Goal: Download file/media

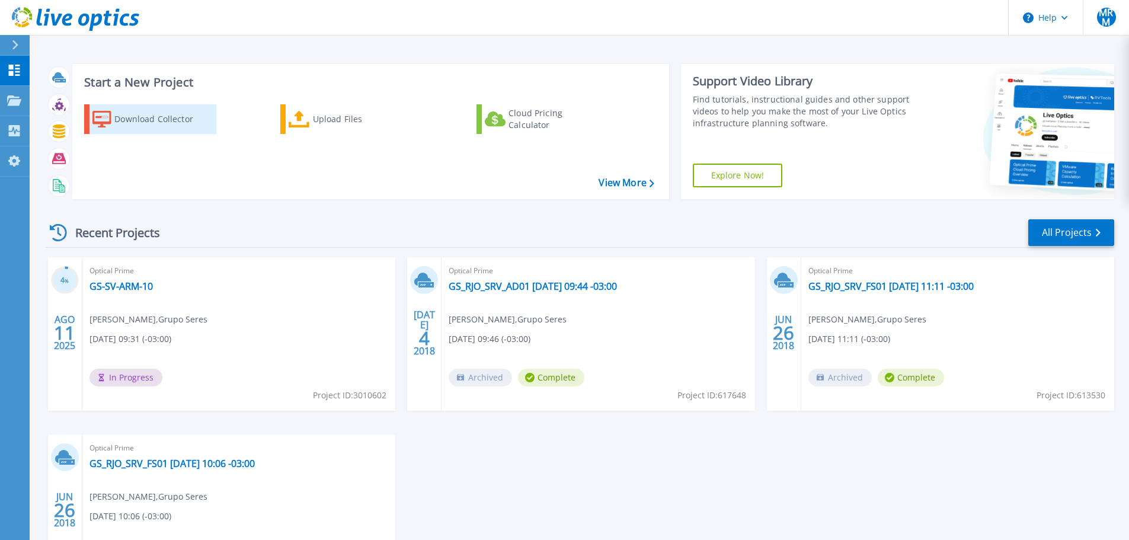
click at [139, 118] on div "Download Collector" at bounding box center [161, 119] width 95 height 24
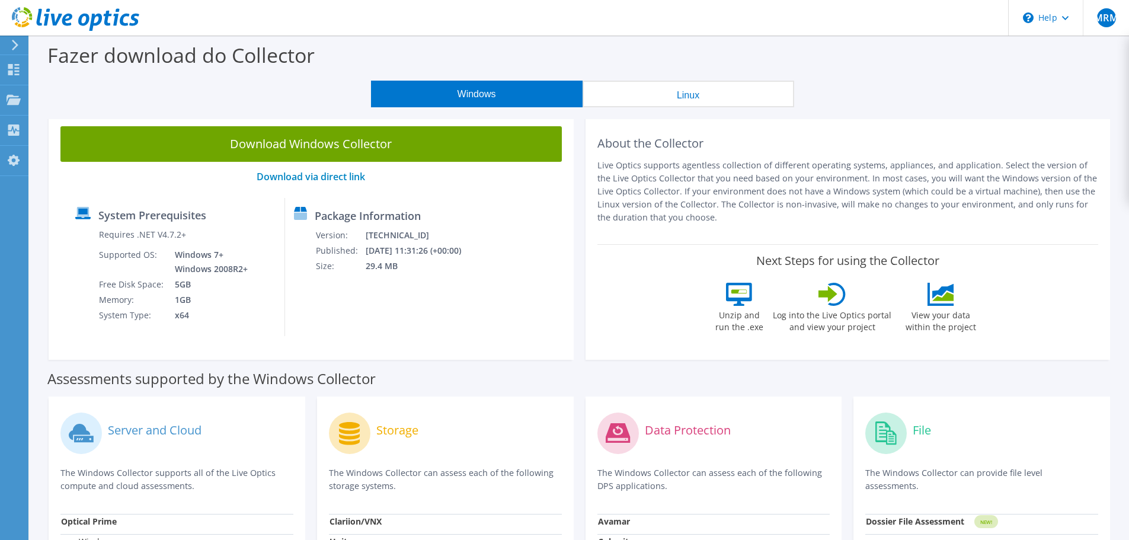
click at [732, 98] on button "Linux" at bounding box center [688, 94] width 212 height 27
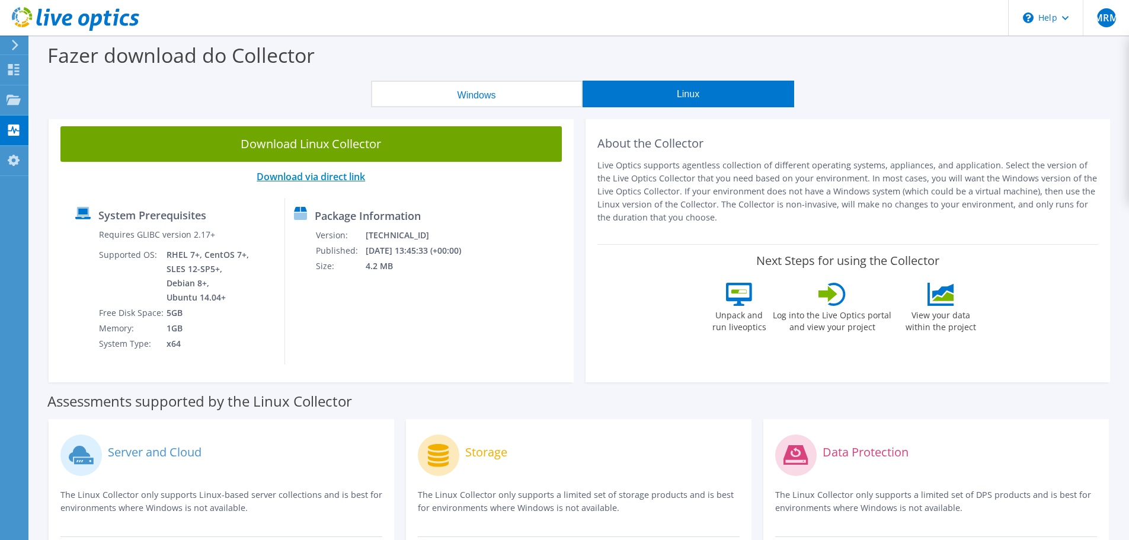
click at [319, 175] on link "Download via direct link" at bounding box center [311, 176] width 108 height 13
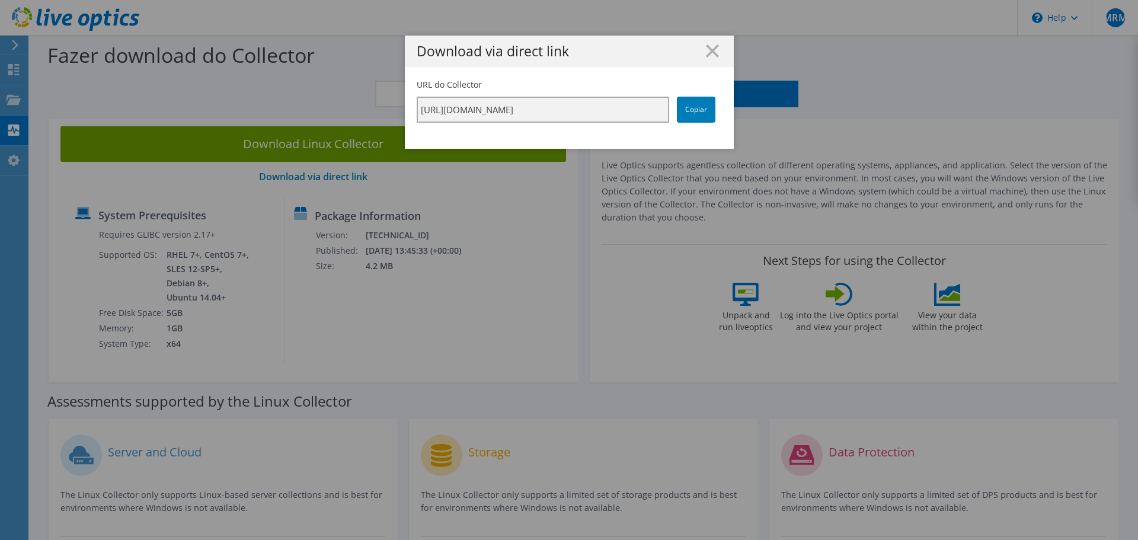
scroll to position [0, 206]
drag, startPoint x: 565, startPoint y: 106, endPoint x: 530, endPoint y: 116, distance: 36.8
click at [530, 116] on input "https://app.liveoptics.com/collector/direct?request=b27ae7f1-39c7-4ba1-b824-050…" at bounding box center [543, 110] width 252 height 26
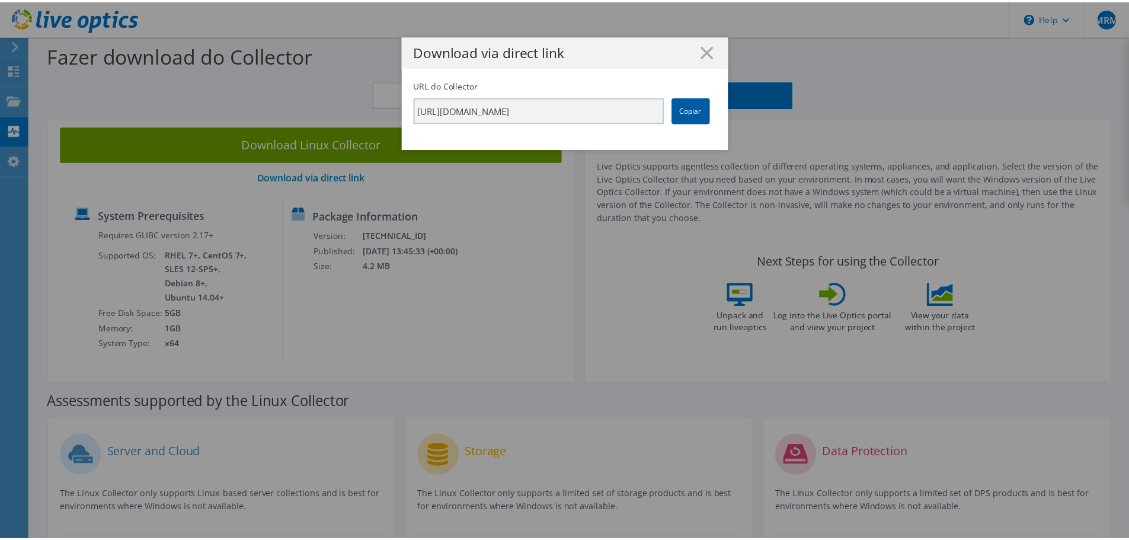
scroll to position [0, 0]
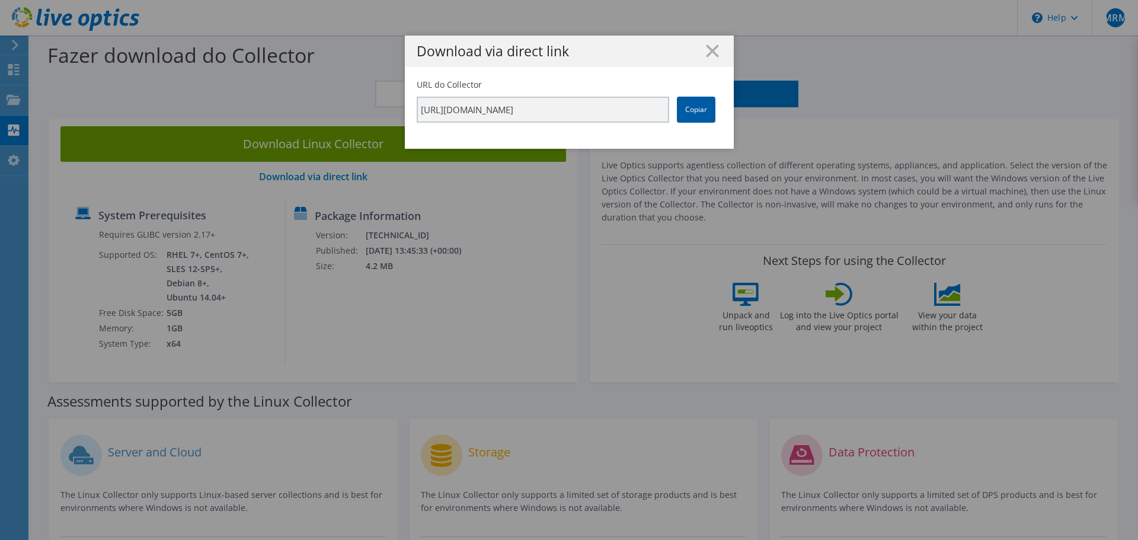
click at [692, 116] on link "Copiar" at bounding box center [696, 110] width 39 height 26
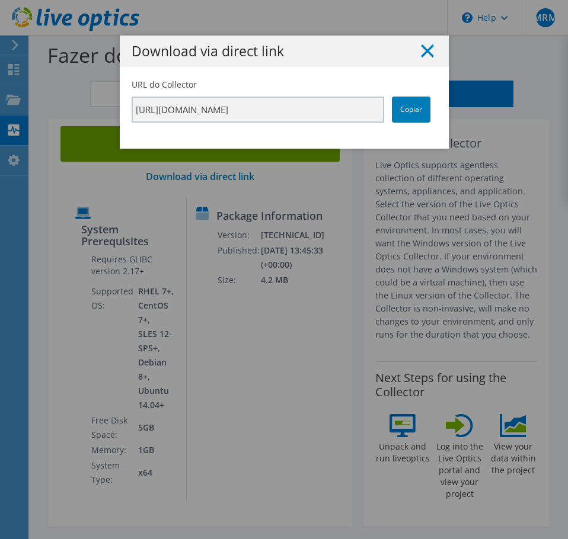
click at [421, 52] on icon at bounding box center [427, 50] width 13 height 13
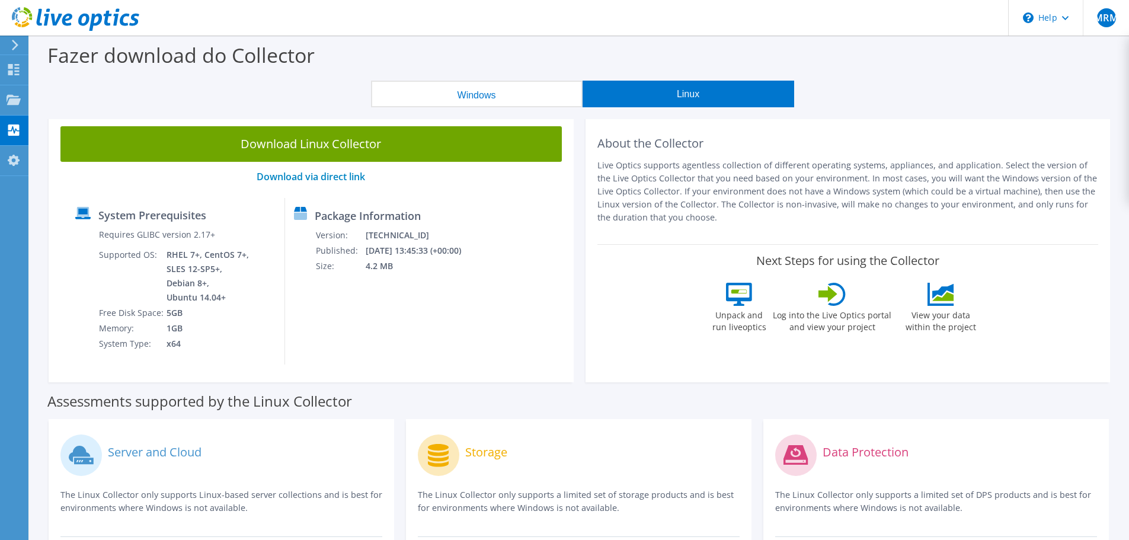
click at [52, 14] on icon at bounding box center [75, 19] width 127 height 24
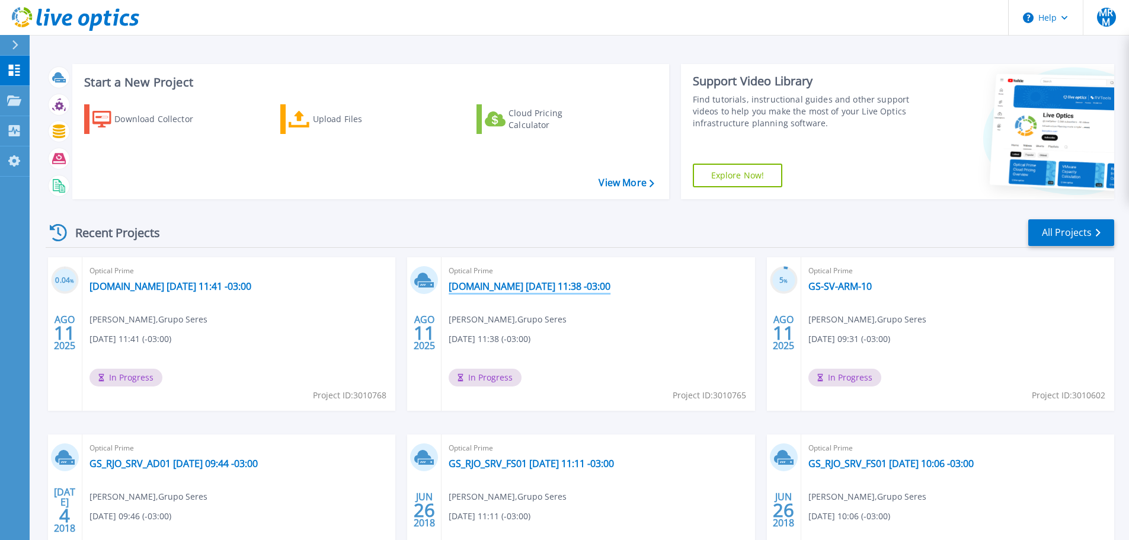
click at [561, 284] on link "[DOMAIN_NAME] [DATE] 11:38 -03:00" at bounding box center [529, 286] width 162 height 12
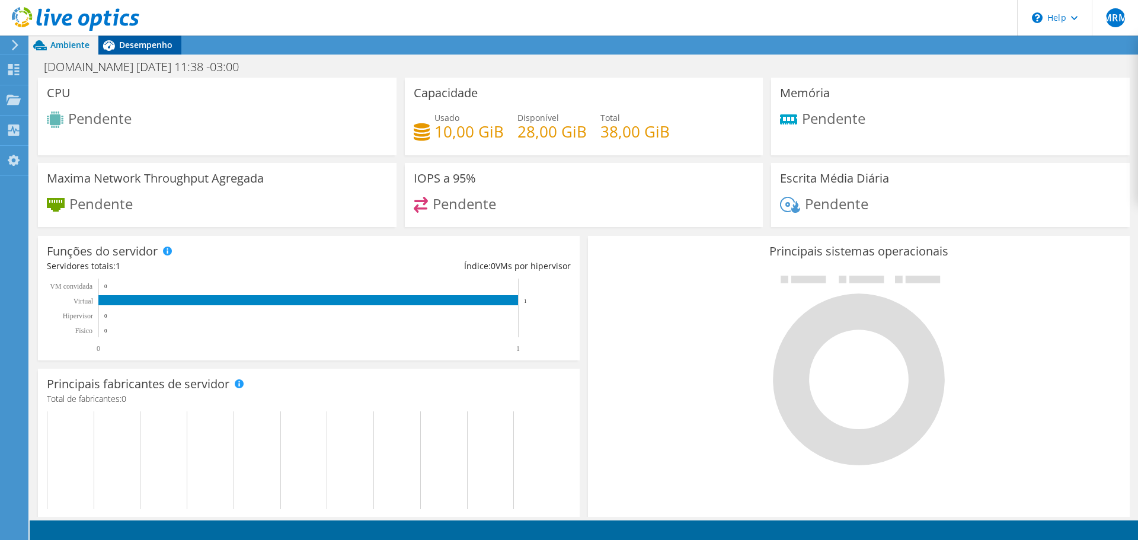
click at [136, 46] on span "Desempenho" at bounding box center [145, 44] width 53 height 11
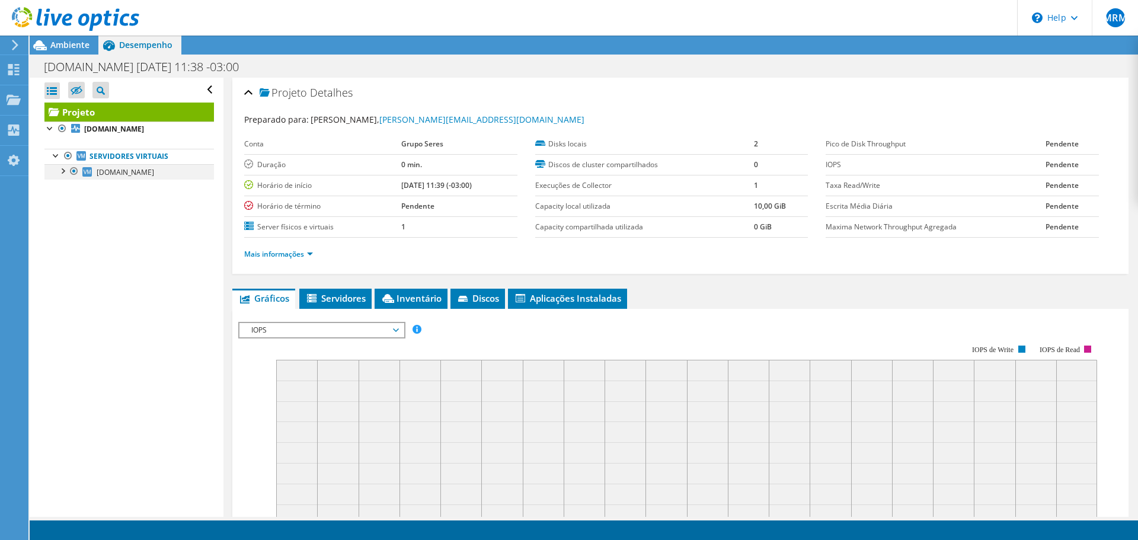
click at [63, 173] on div at bounding box center [62, 170] width 12 height 12
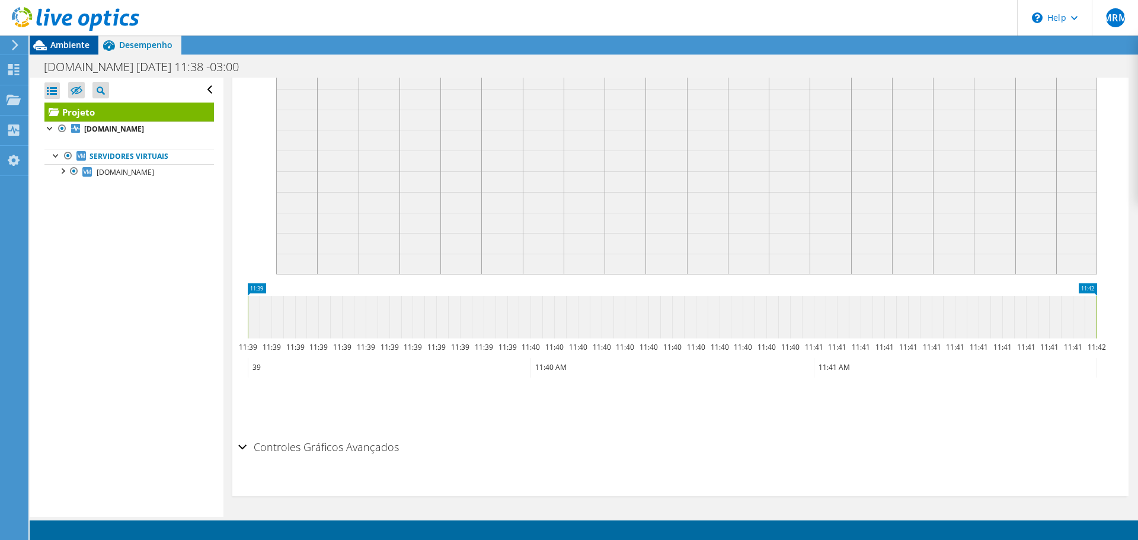
click at [75, 46] on span "Ambiente" at bounding box center [69, 44] width 39 height 11
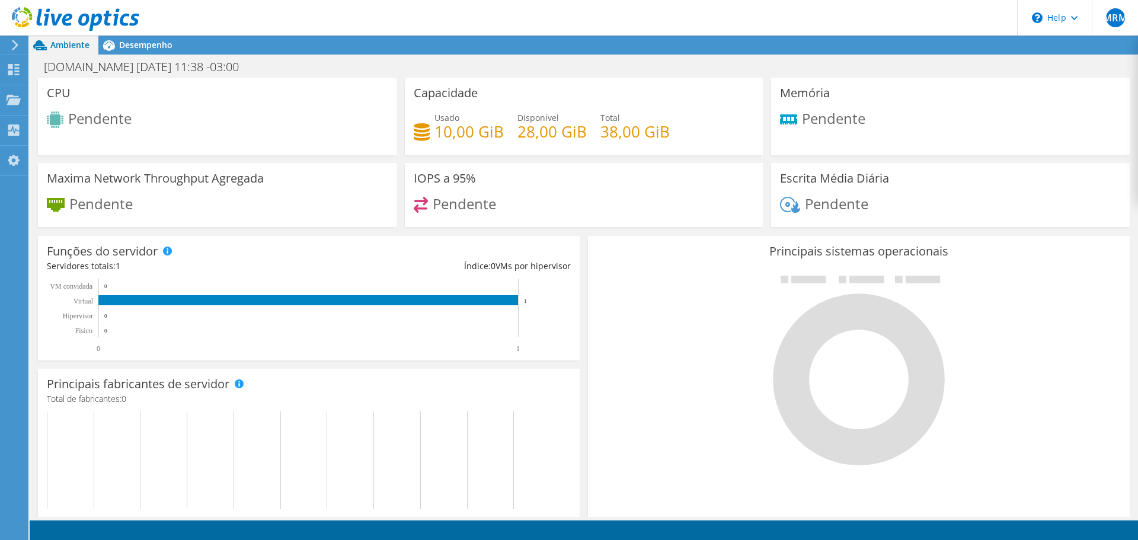
click at [66, 21] on use at bounding box center [75, 19] width 127 height 24
